Goal: Check status: Check status

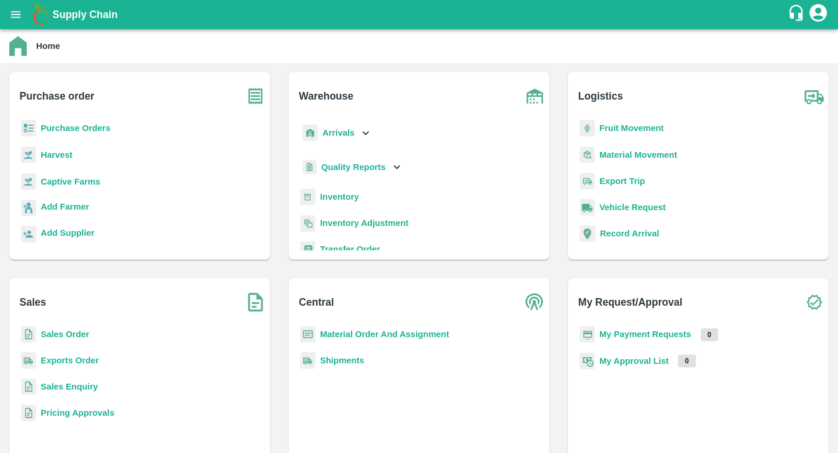
click at [335, 358] on b "Shipments" at bounding box center [342, 359] width 44 height 9
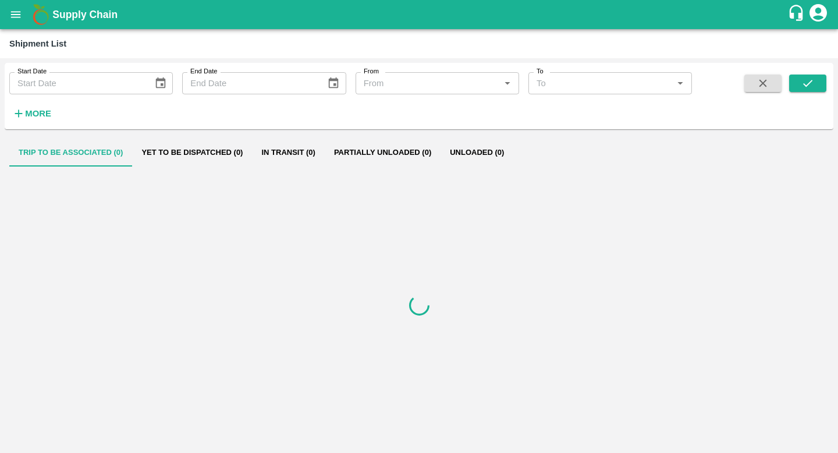
click at [52, 113] on button "More" at bounding box center [31, 114] width 45 height 20
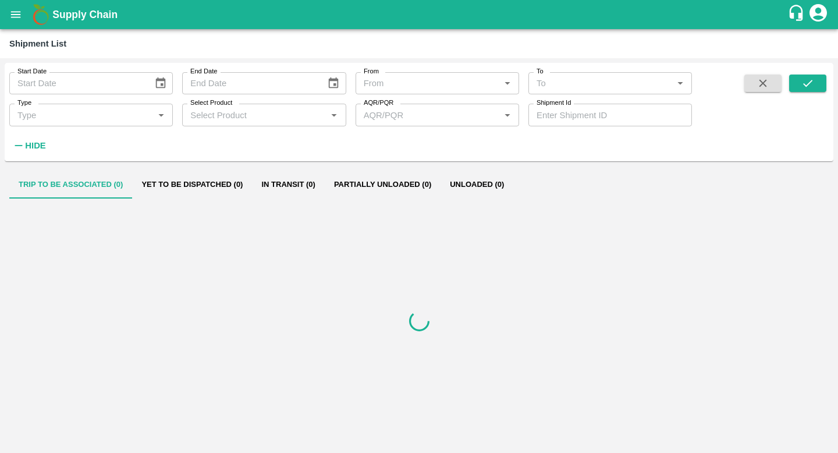
click at [575, 114] on input "Shipment Id" at bounding box center [609, 115] width 163 height 22
paste input "320828"
type input "320828"
click at [803, 82] on icon "submit" at bounding box center [807, 83] width 13 height 13
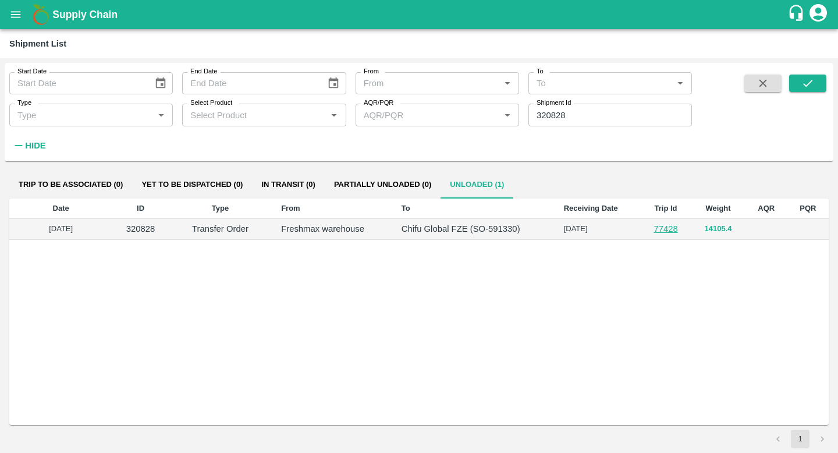
click at [713, 229] on button "14105.4" at bounding box center [718, 228] width 27 height 13
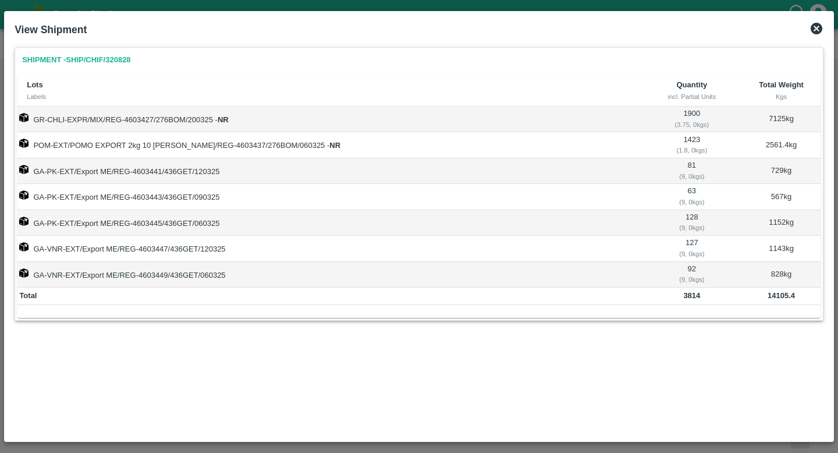
click at [813, 33] on icon at bounding box center [816, 29] width 12 height 12
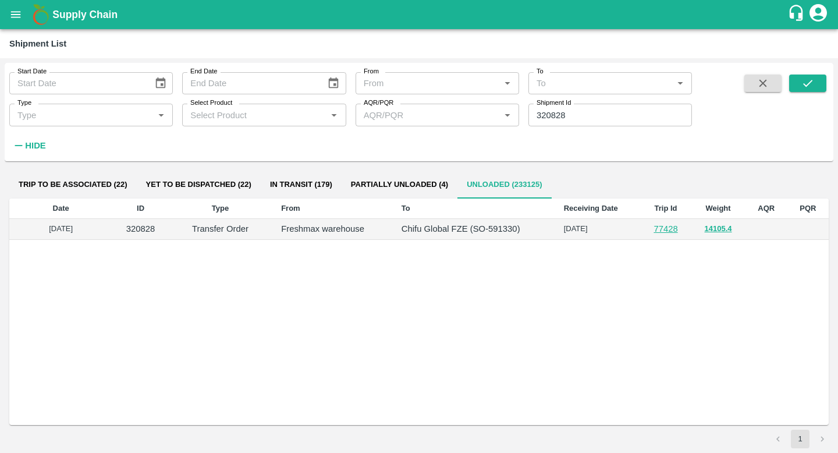
click at [672, 227] on link "77428" at bounding box center [665, 228] width 24 height 9
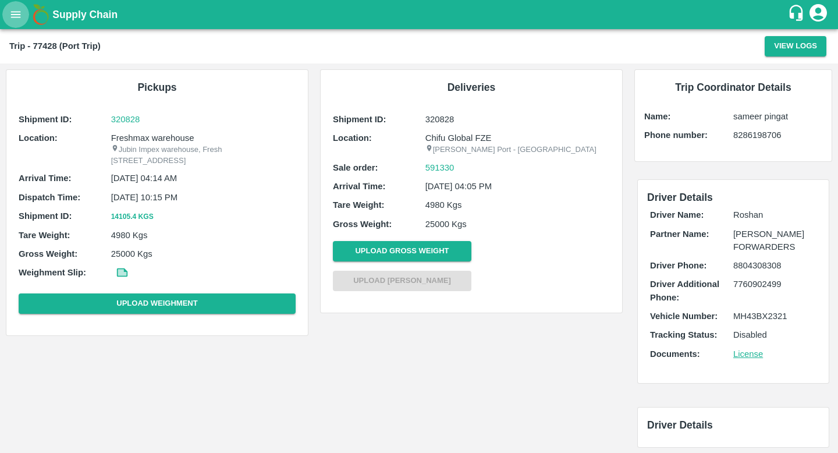
click at [23, 14] on button "open drawer" at bounding box center [15, 14] width 27 height 27
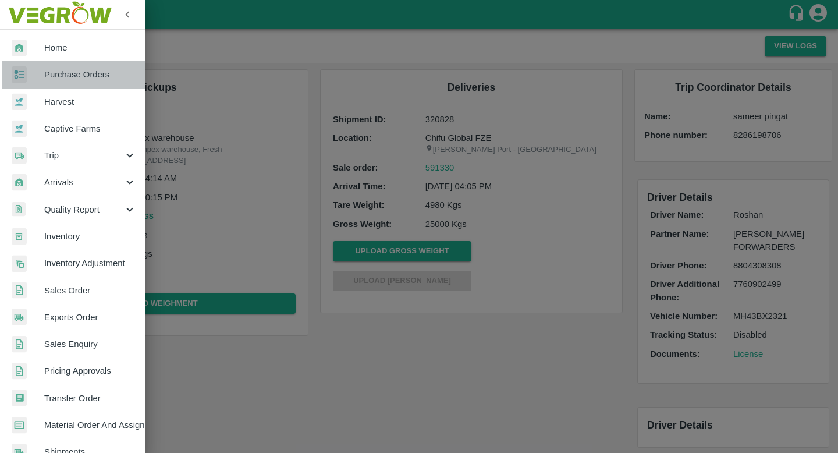
click at [77, 77] on span "Purchase Orders" at bounding box center [90, 74] width 92 height 13
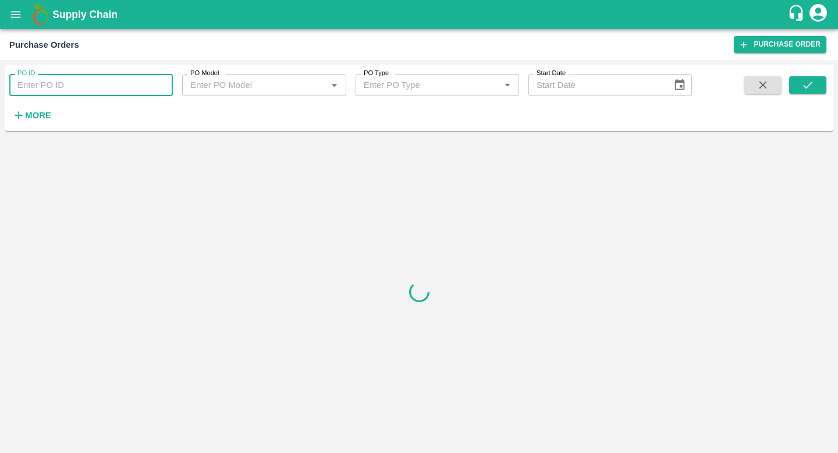
click at [74, 85] on input "PO ID" at bounding box center [90, 85] width 163 height 22
paste input "150166"
click at [801, 81] on icon "submit" at bounding box center [807, 85] width 13 height 13
click at [47, 116] on strong "More" at bounding box center [38, 115] width 26 height 9
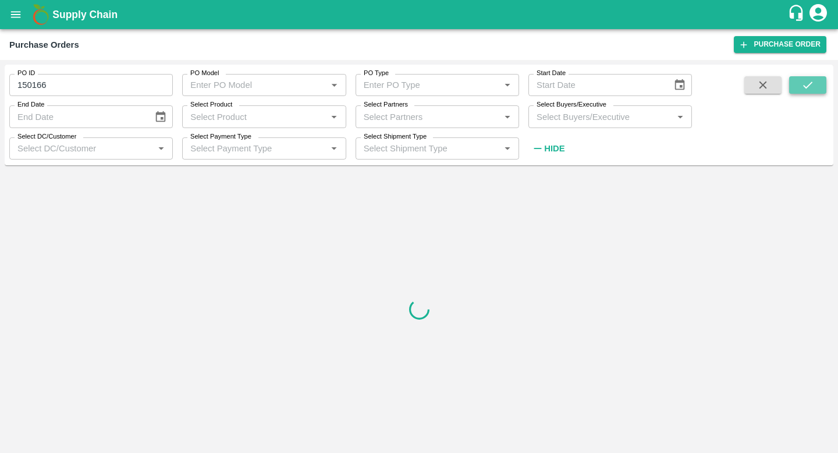
click at [805, 82] on icon "submit" at bounding box center [807, 85] width 13 height 13
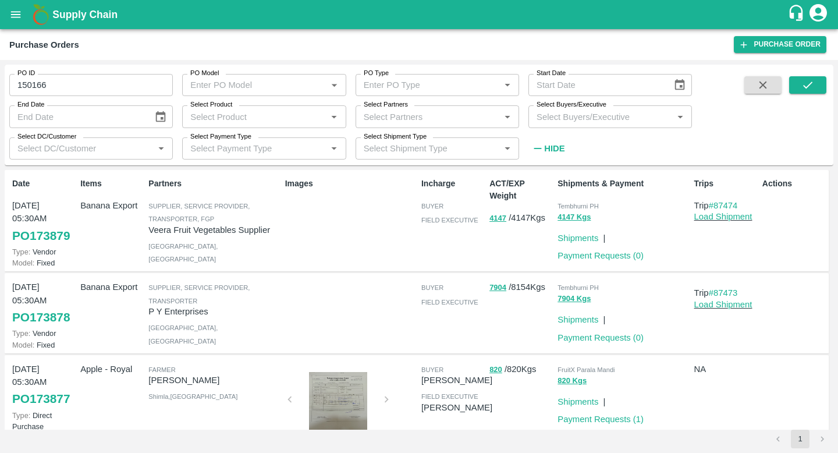
click at [130, 91] on input "150166" at bounding box center [90, 85] width 163 height 22
click at [803, 86] on icon "submit" at bounding box center [807, 85] width 13 height 13
click at [805, 86] on icon "submit" at bounding box center [807, 85] width 13 height 13
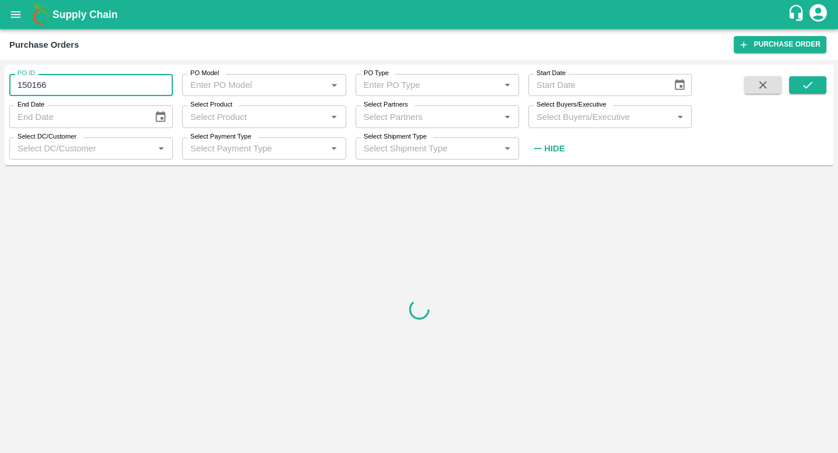
click at [123, 85] on input "150166" at bounding box center [90, 85] width 163 height 22
type input "150166"
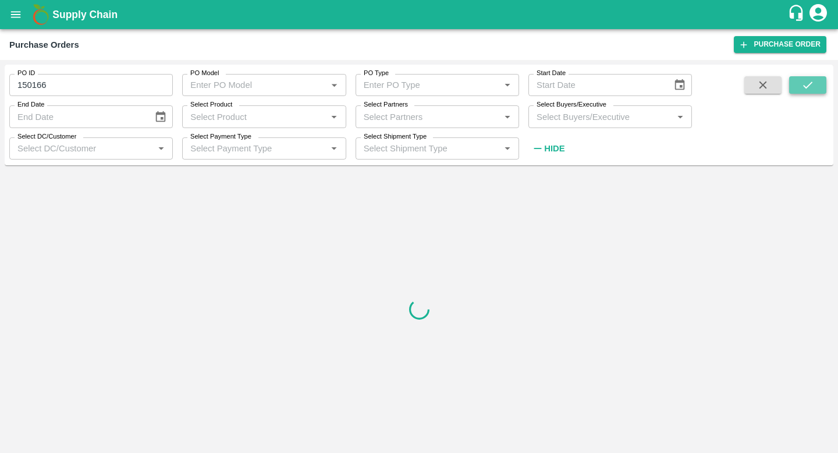
click at [811, 90] on icon "submit" at bounding box center [807, 85] width 13 height 13
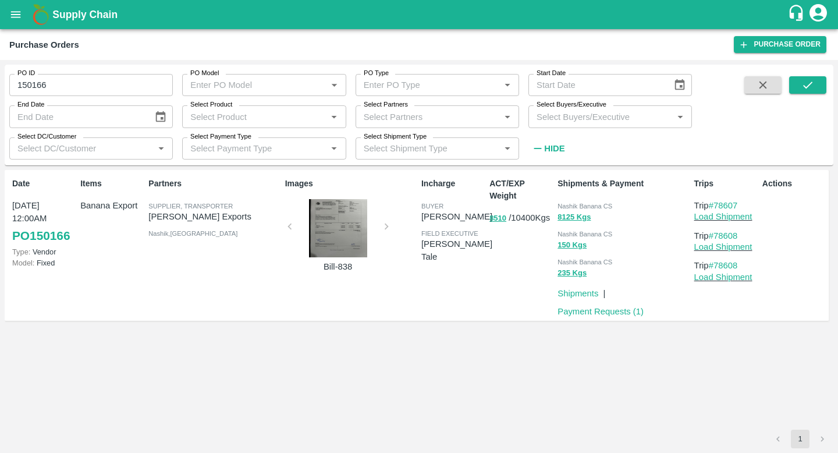
click at [332, 246] on div at bounding box center [337, 228] width 87 height 58
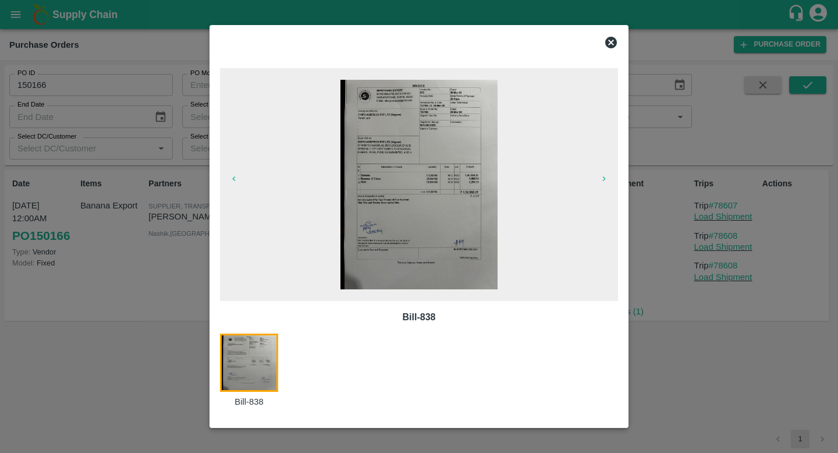
click at [408, 213] on img at bounding box center [418, 184] width 157 height 209
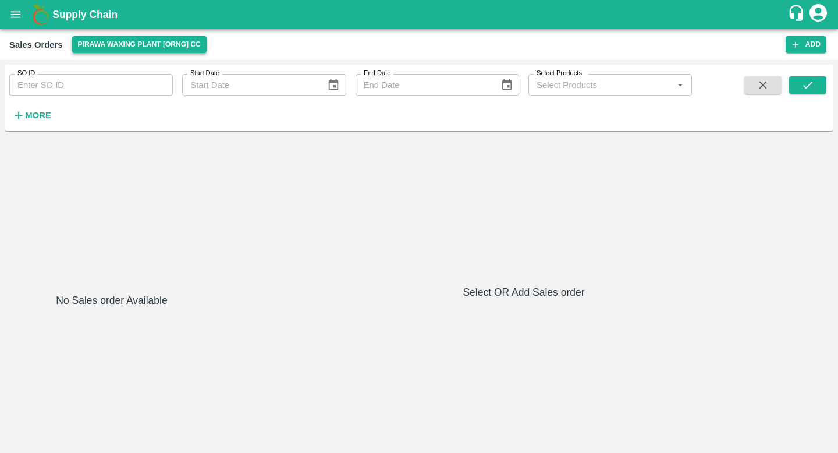
click at [131, 45] on button "Pirawa Waxing Plant [ORNG] CC" at bounding box center [139, 44] width 134 height 17
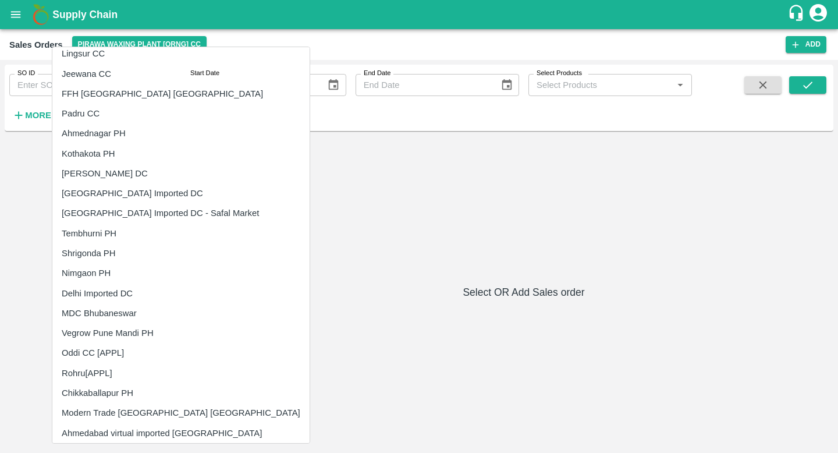
scroll to position [308, 0]
click at [139, 212] on li "[GEOGRAPHIC_DATA] Imported DC - Safal Market" at bounding box center [180, 212] width 257 height 20
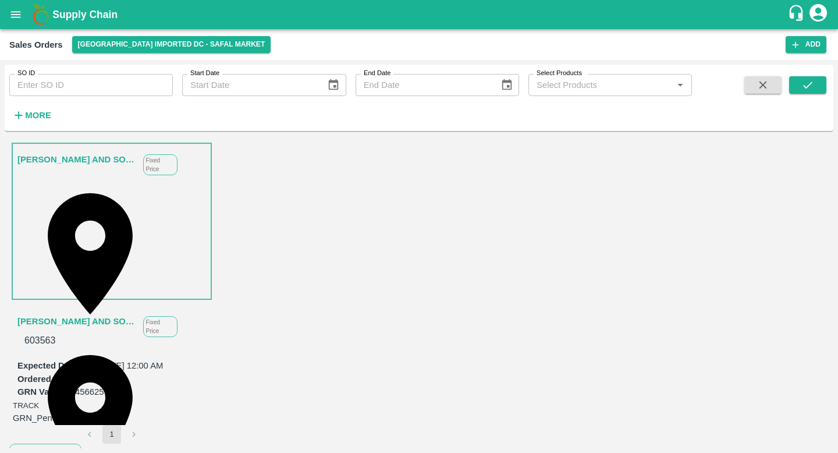
click at [122, 90] on input "SO ID" at bounding box center [90, 85] width 163 height 22
type input "592536"
click at [813, 84] on icon "submit" at bounding box center [807, 85] width 13 height 13
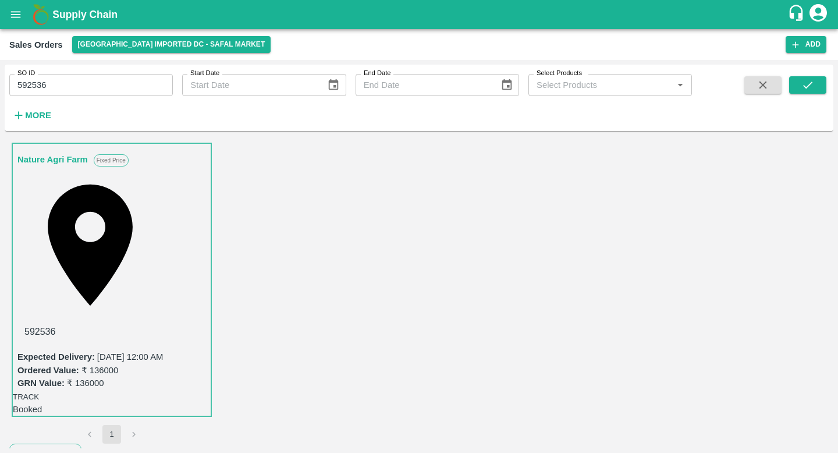
click at [777, 194] on span "View Logs" at bounding box center [797, 188] width 40 height 9
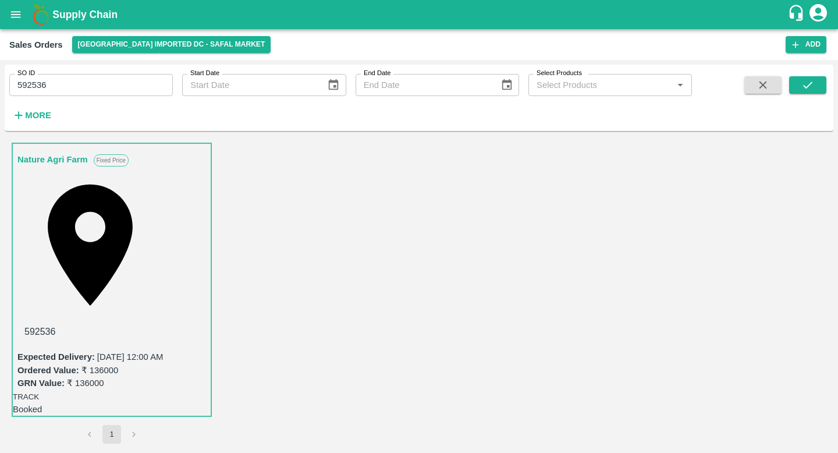
click at [18, 22] on button "open drawer" at bounding box center [15, 14] width 27 height 27
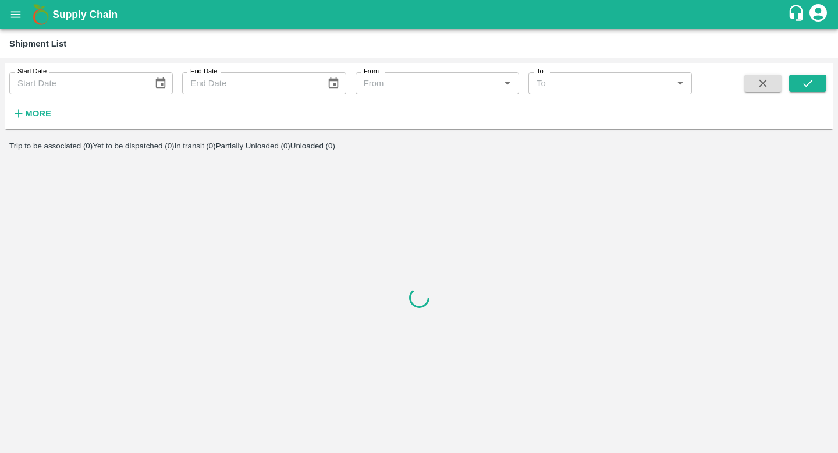
click at [22, 119] on icon "button" at bounding box center [18, 113] width 13 height 13
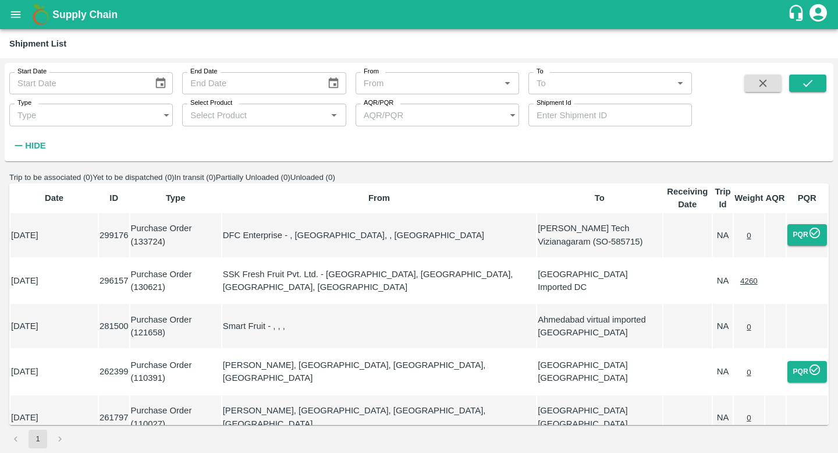
click at [575, 118] on input "Shipment Id" at bounding box center [609, 115] width 163 height 22
paste input "318967"
type input "318967"
click at [823, 79] on button "submit" at bounding box center [807, 82] width 37 height 17
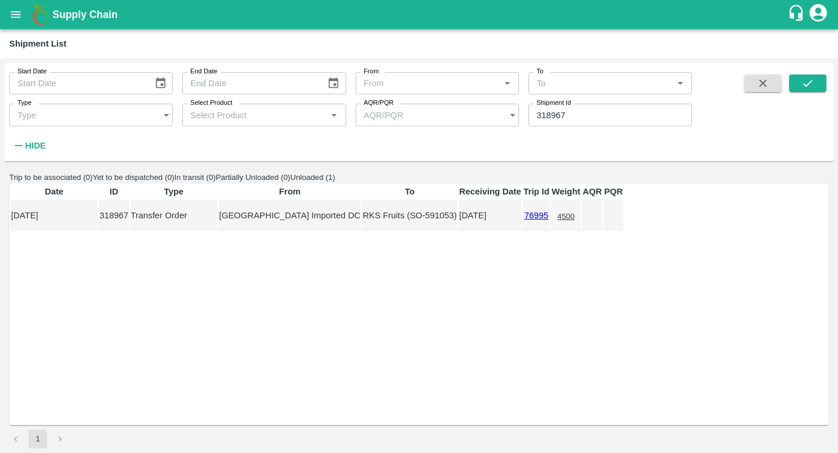
click at [581, 221] on td "4500" at bounding box center [566, 215] width 30 height 31
click at [575, 221] on button "4500" at bounding box center [565, 216] width 17 height 9
click at [457, 222] on p "RKS Fruits (SO-591053)" at bounding box center [409, 215] width 94 height 13
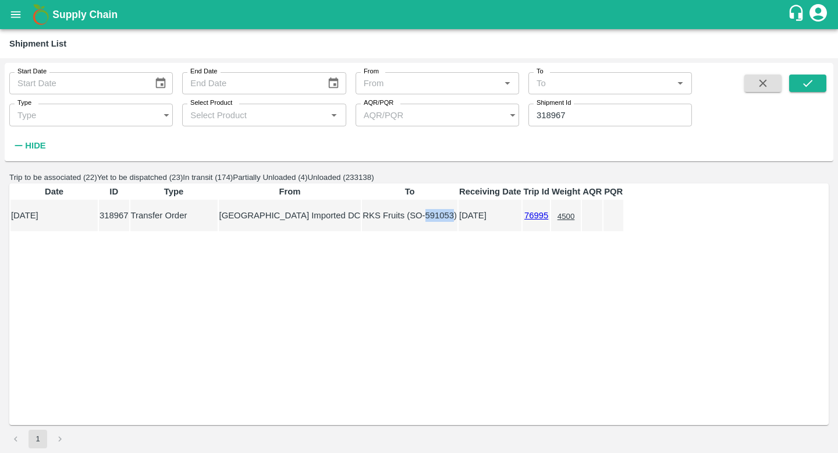
click at [457, 222] on p "RKS Fruits (SO-591053)" at bounding box center [409, 215] width 94 height 13
copy p "591053"
click at [8, 12] on button "open drawer" at bounding box center [15, 14] width 27 height 27
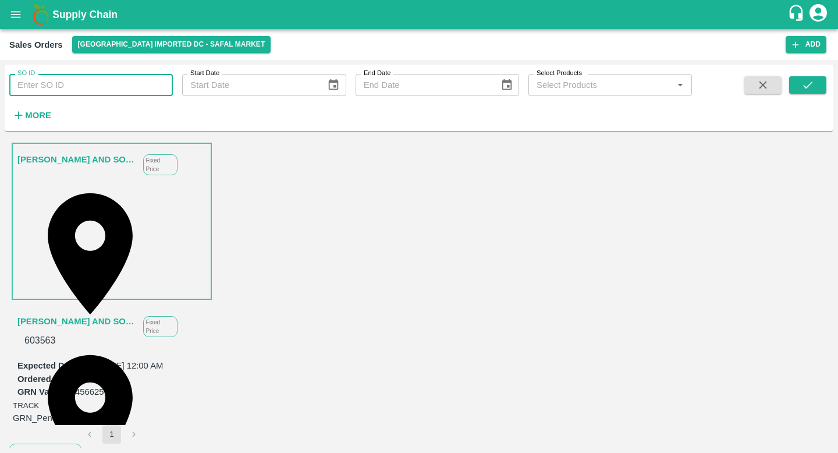
click at [94, 87] on input "SO ID" at bounding box center [90, 85] width 163 height 22
paste input "591053"
type input "591053"
click at [802, 84] on icon "submit" at bounding box center [807, 85] width 13 height 13
